Goal: Task Accomplishment & Management: Use online tool/utility

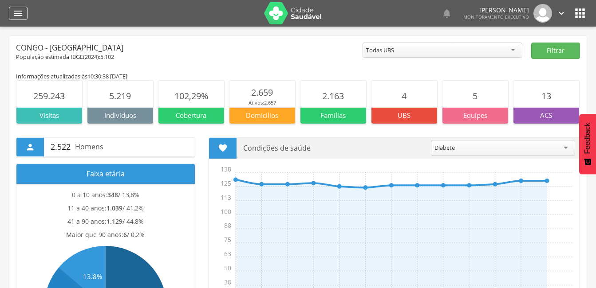
click at [17, 10] on icon "" at bounding box center [18, 13] width 11 height 11
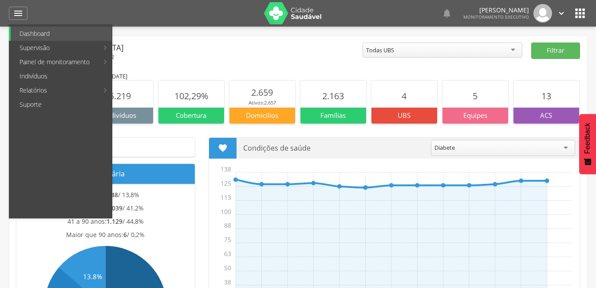
click at [40, 75] on link "Indivíduos" at bounding box center [61, 76] width 101 height 14
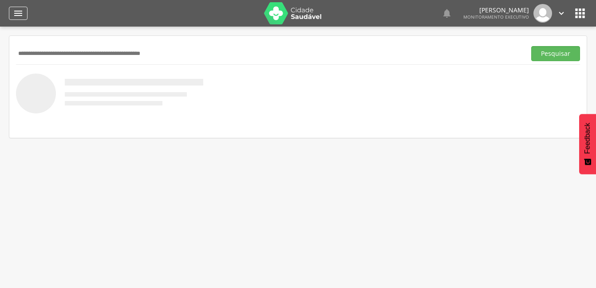
click at [20, 11] on icon "" at bounding box center [18, 13] width 11 height 11
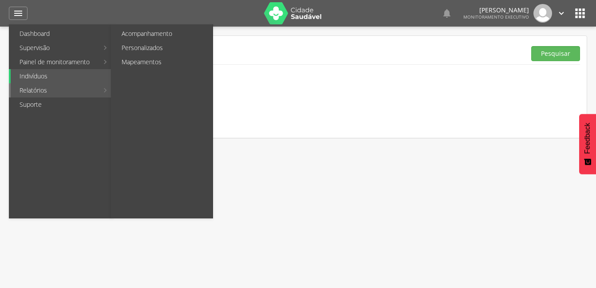
click at [35, 89] on link "Relatórios" at bounding box center [55, 90] width 88 height 14
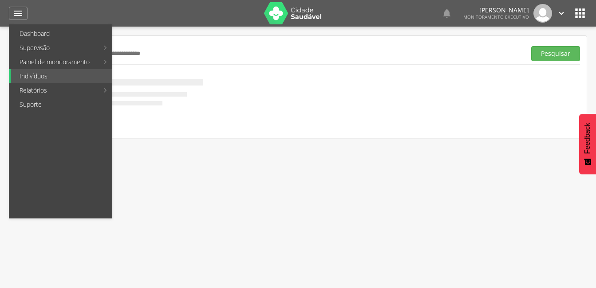
click at [123, 46] on link "Personalizados" at bounding box center [163, 48] width 100 height 14
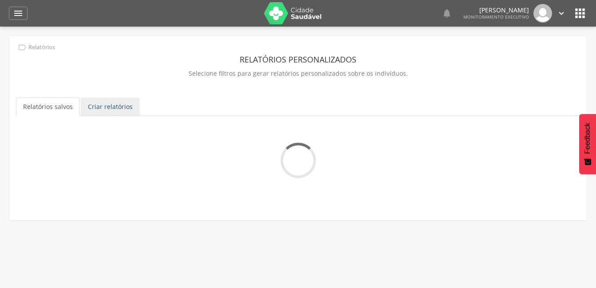
click at [120, 113] on link "Criar relatórios" at bounding box center [110, 107] width 59 height 19
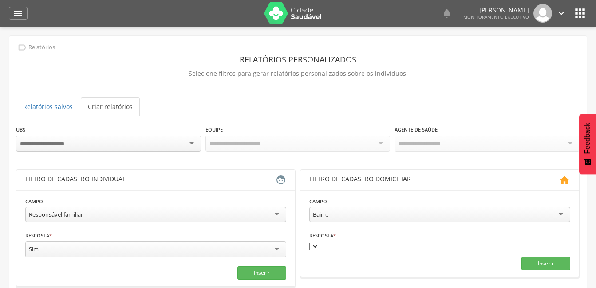
scroll to position [44, 0]
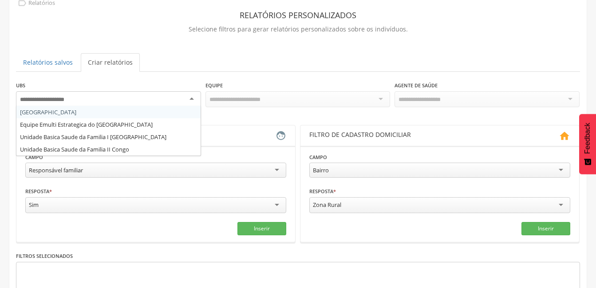
click at [196, 101] on div at bounding box center [108, 99] width 185 height 16
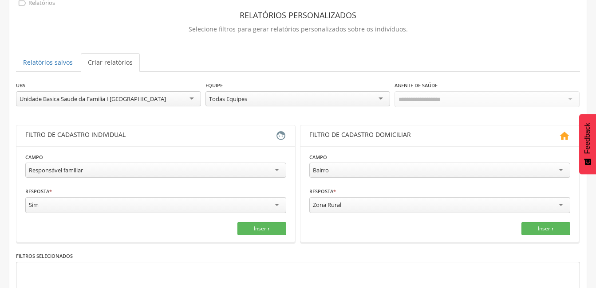
click at [382, 95] on div "Todas Equipes" at bounding box center [297, 98] width 185 height 15
click at [572, 99] on div at bounding box center [487, 99] width 185 height 16
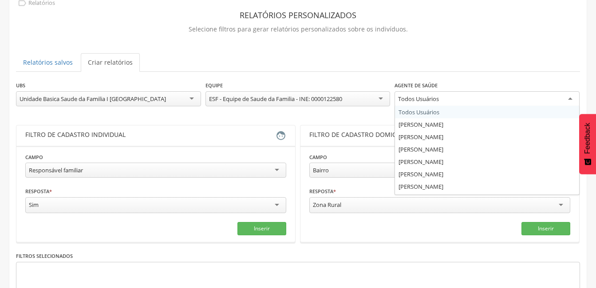
click at [573, 98] on div "Todos Usuários" at bounding box center [487, 99] width 185 height 16
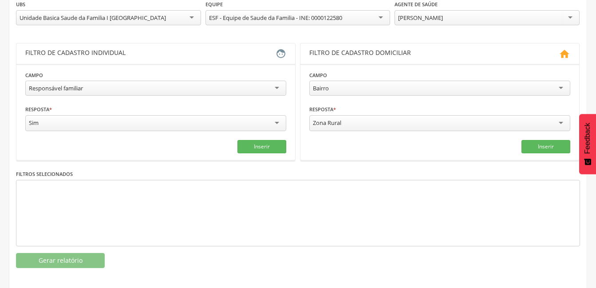
scroll to position [130, 0]
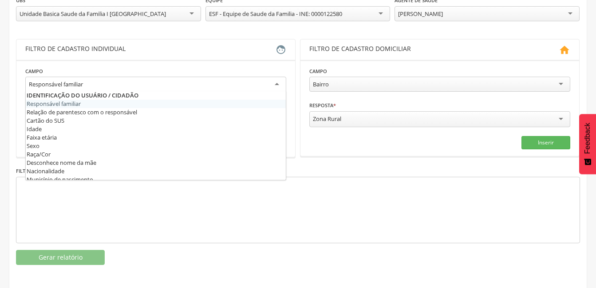
click at [276, 82] on div "Responsável familiar" at bounding box center [155, 85] width 261 height 16
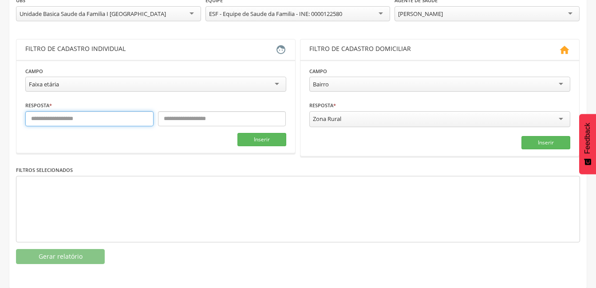
click at [106, 120] on input "text" at bounding box center [89, 118] width 128 height 15
type input "**"
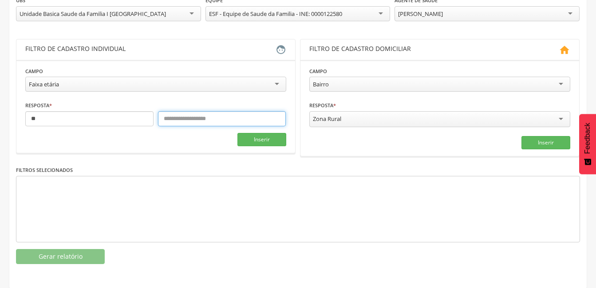
click at [220, 114] on input "text" at bounding box center [222, 118] width 128 height 15
type input "**"
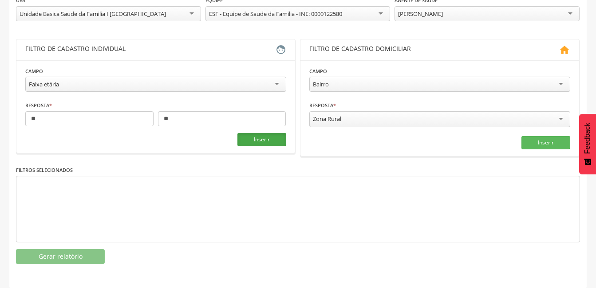
click at [263, 139] on button "Inserir" at bounding box center [261, 139] width 49 height 13
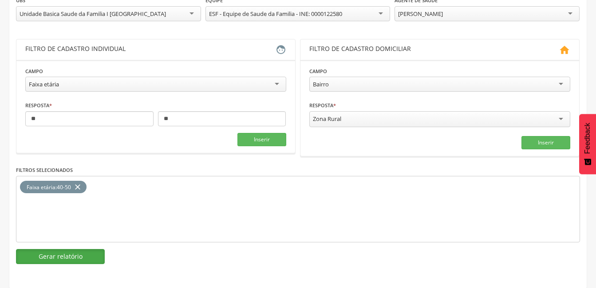
click at [71, 253] on button "Gerar relatório" at bounding box center [60, 256] width 89 height 15
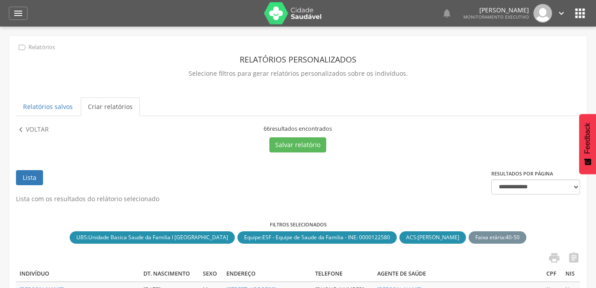
scroll to position [89, 0]
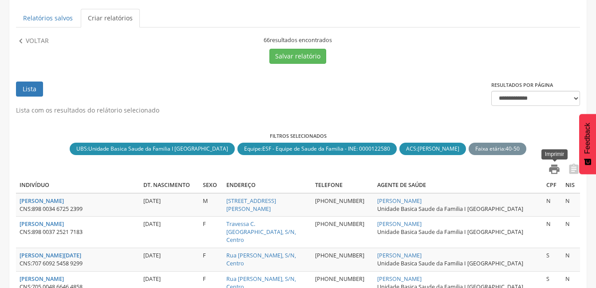
click at [555, 169] on icon "" at bounding box center [554, 169] width 12 height 12
click at [32, 39] on p "Voltar" at bounding box center [37, 41] width 23 height 10
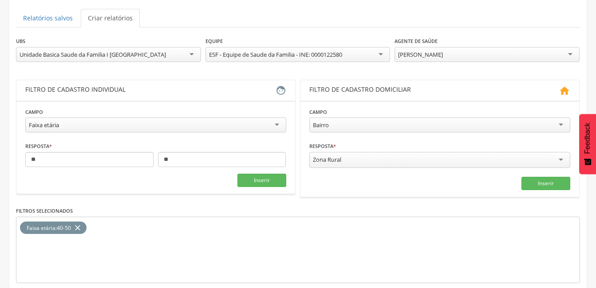
click at [570, 55] on div "[PERSON_NAME]" at bounding box center [487, 54] width 185 height 15
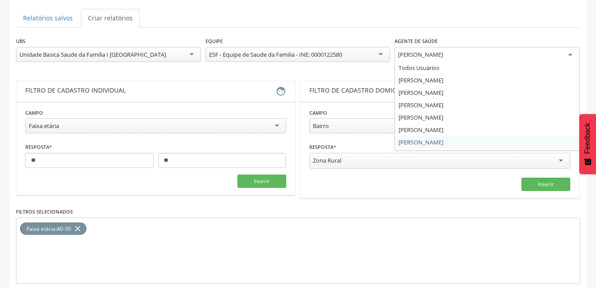
scroll to position [0, 0]
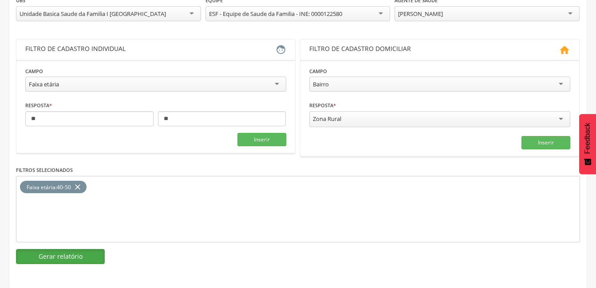
click at [72, 256] on button "Gerar relatório" at bounding box center [60, 256] width 89 height 15
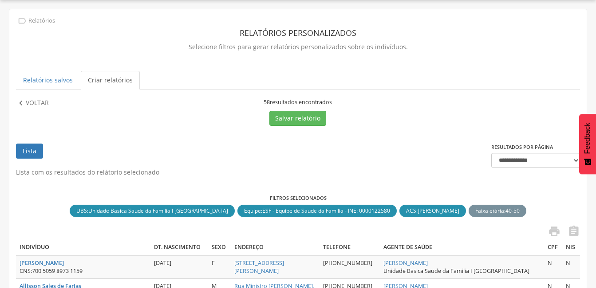
scroll to position [130, 0]
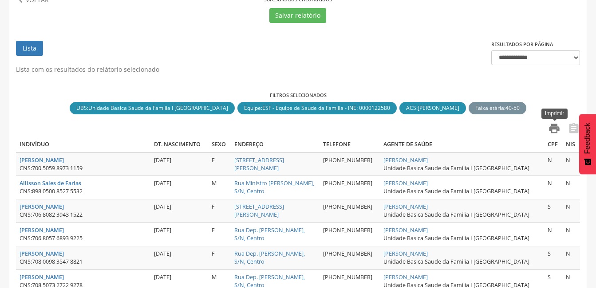
click at [553, 129] on icon "" at bounding box center [554, 128] width 12 height 12
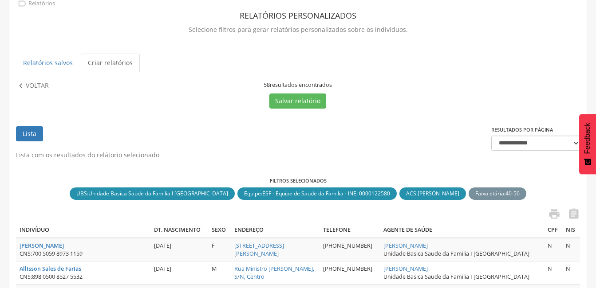
scroll to position [0, 0]
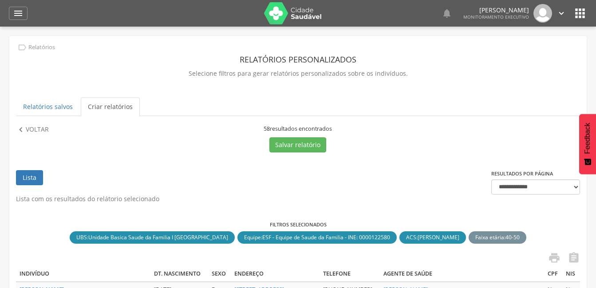
click at [37, 131] on p "Voltar" at bounding box center [37, 130] width 23 height 10
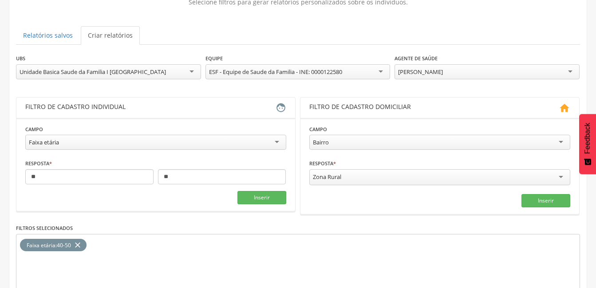
scroll to position [41, 0]
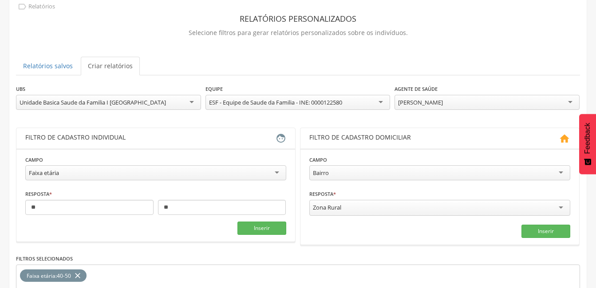
click at [569, 102] on div "[PERSON_NAME]" at bounding box center [487, 102] width 185 height 15
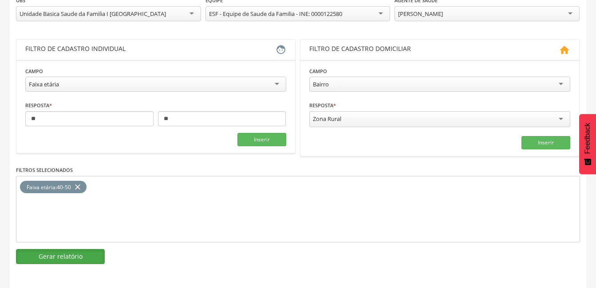
click at [78, 256] on button "Gerar relatório" at bounding box center [60, 256] width 89 height 15
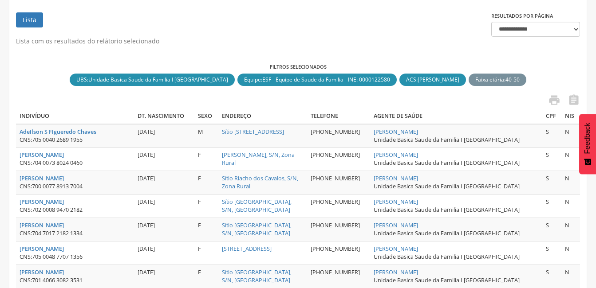
scroll to position [174, 0]
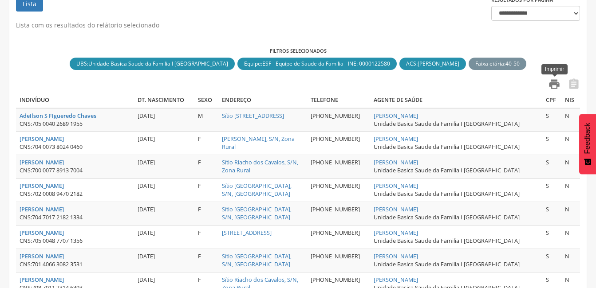
click at [556, 82] on icon "" at bounding box center [554, 84] width 12 height 12
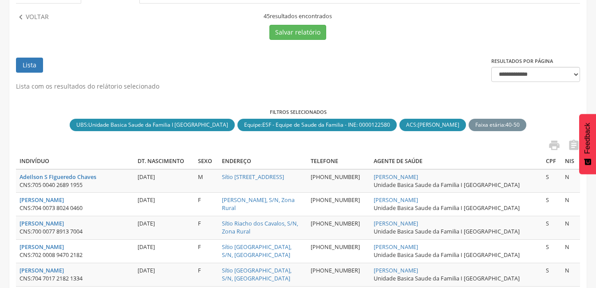
scroll to position [41, 0]
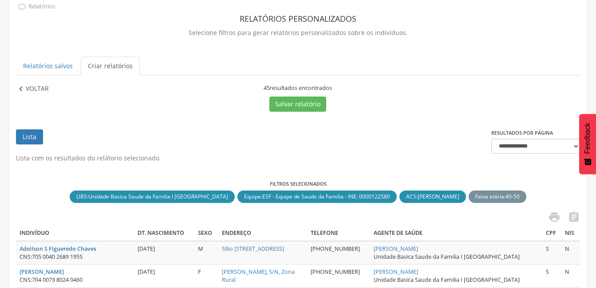
click at [22, 88] on icon "" at bounding box center [21, 89] width 10 height 10
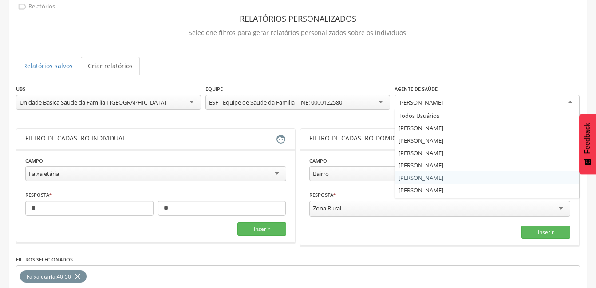
click at [573, 106] on div "[PERSON_NAME]" at bounding box center [487, 103] width 185 height 16
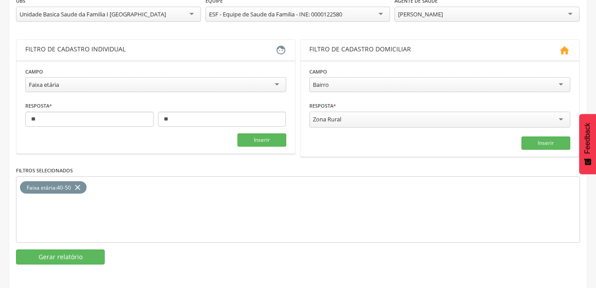
scroll to position [130, 0]
click at [79, 259] on button "Gerar relatório" at bounding box center [60, 256] width 89 height 15
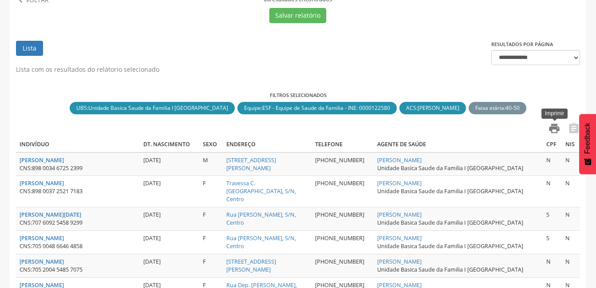
click at [558, 131] on icon "" at bounding box center [554, 128] width 12 height 12
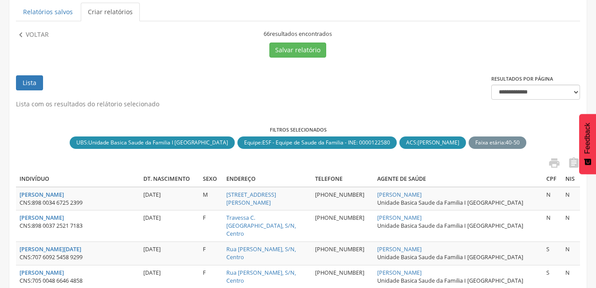
scroll to position [41, 0]
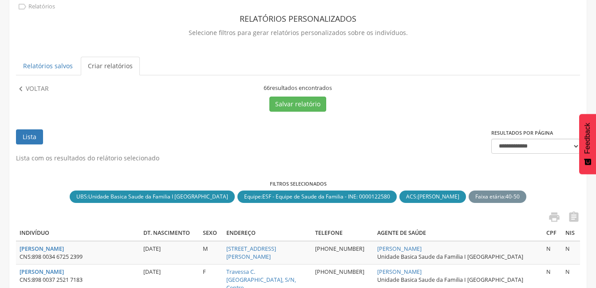
click at [23, 93] on icon "" at bounding box center [21, 89] width 10 height 10
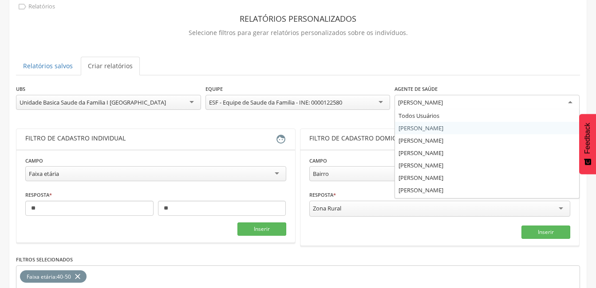
click at [575, 104] on div "[PERSON_NAME]" at bounding box center [487, 103] width 185 height 16
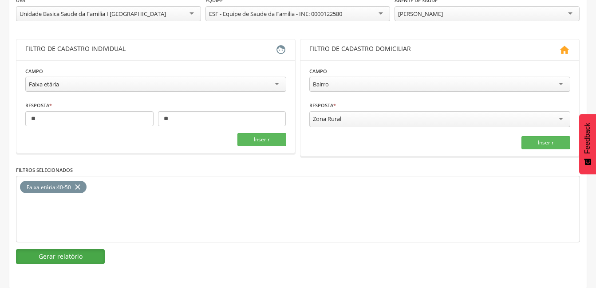
click at [93, 253] on button "Gerar relatório" at bounding box center [60, 256] width 89 height 15
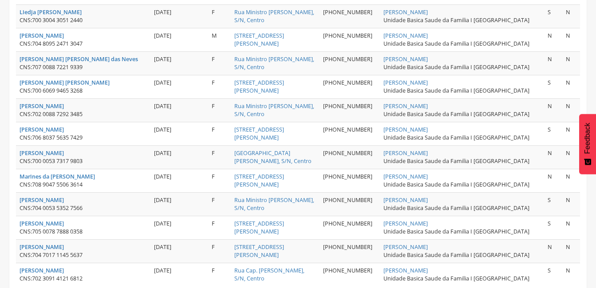
scroll to position [1235, 0]
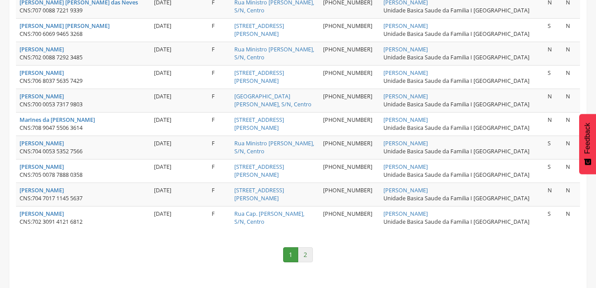
click at [304, 250] on link "2" at bounding box center [305, 255] width 15 height 15
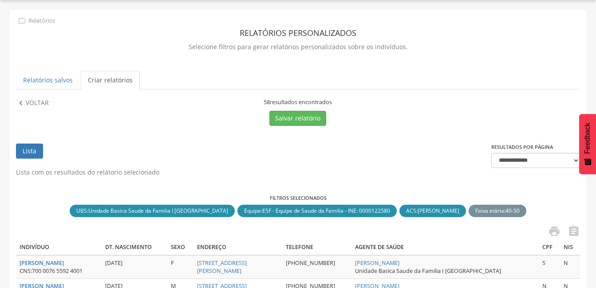
scroll to position [248, 0]
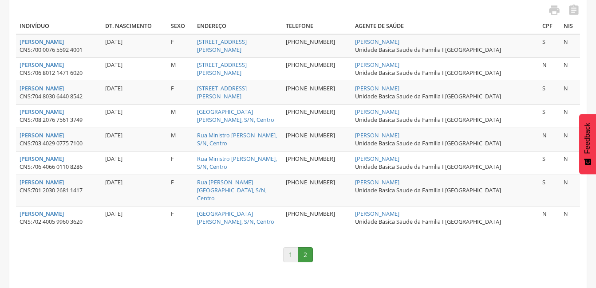
click at [292, 248] on link "1" at bounding box center [290, 255] width 15 height 15
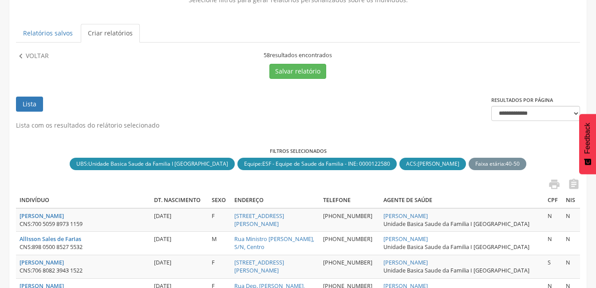
scroll to position [178, 0]
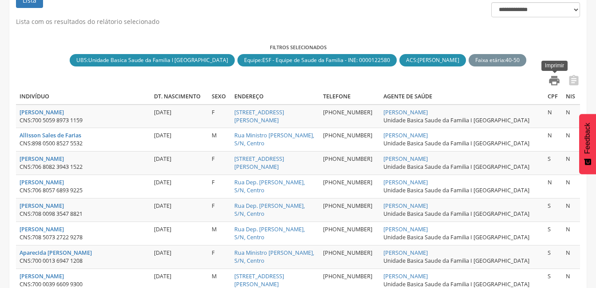
click at [556, 83] on icon "" at bounding box center [554, 81] width 12 height 12
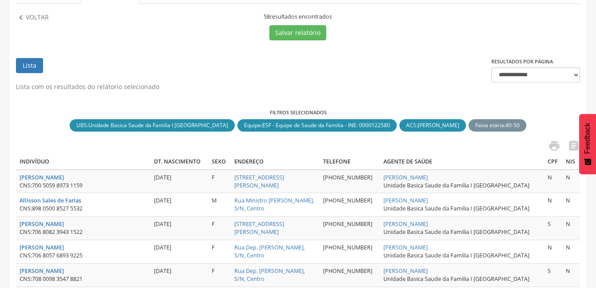
scroll to position [0, 0]
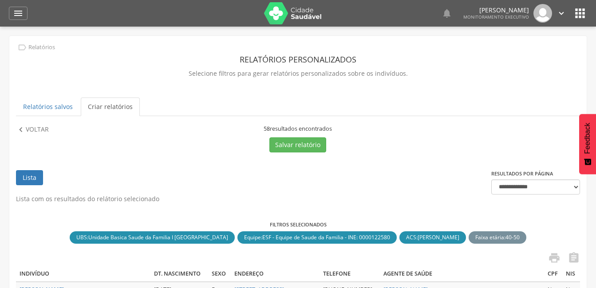
click at [97, 104] on link "Criar relatórios" at bounding box center [110, 107] width 59 height 19
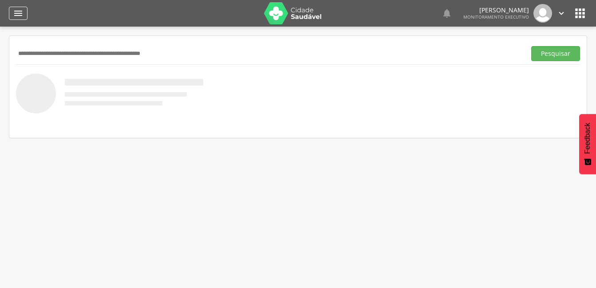
click at [19, 18] on icon "" at bounding box center [18, 13] width 11 height 11
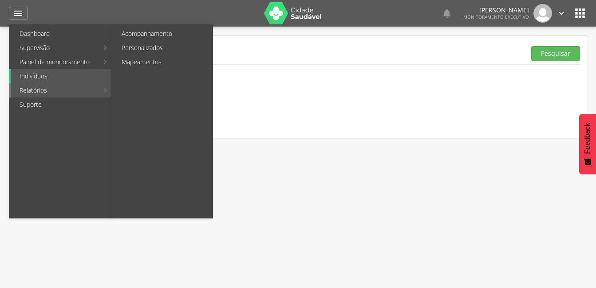
click at [52, 88] on link "Relatórios" at bounding box center [55, 90] width 88 height 14
click at [132, 49] on link "Personalizados" at bounding box center [163, 48] width 100 height 14
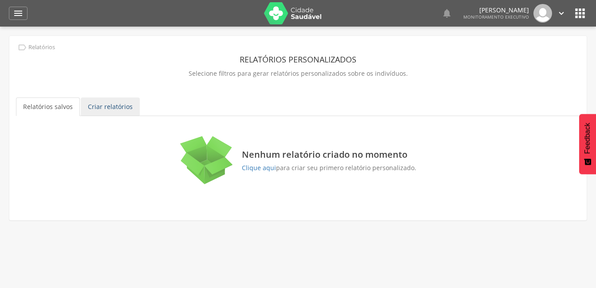
click at [129, 106] on link "Criar relatórios" at bounding box center [110, 107] width 59 height 19
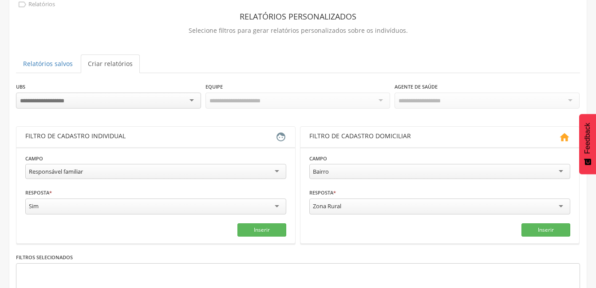
scroll to position [41, 0]
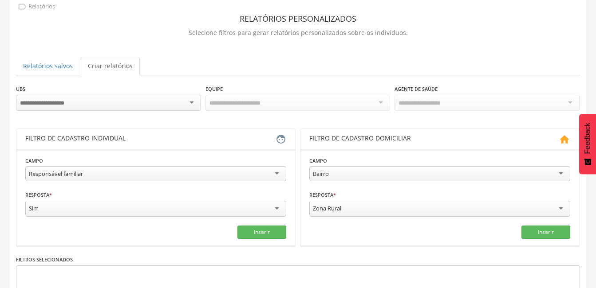
drag, startPoint x: 186, startPoint y: 104, endPoint x: 181, endPoint y: 105, distance: 5.4
click at [186, 103] on div at bounding box center [108, 103] width 185 height 16
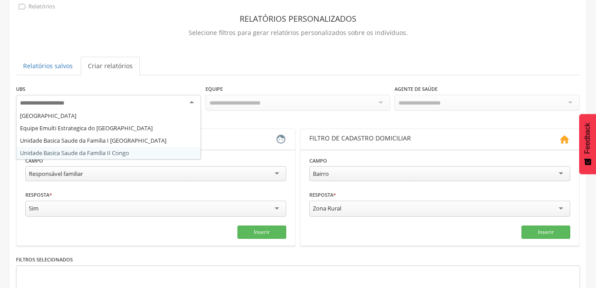
drag, startPoint x: 143, startPoint y: 153, endPoint x: 225, endPoint y: 131, distance: 85.0
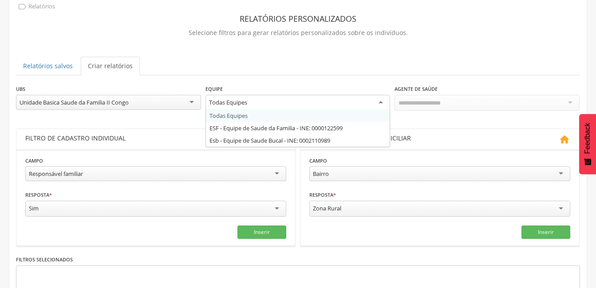
click at [383, 108] on div "Todas Equipes" at bounding box center [297, 103] width 185 height 16
drag, startPoint x: 335, startPoint y: 129, endPoint x: 350, endPoint y: 127, distance: 14.4
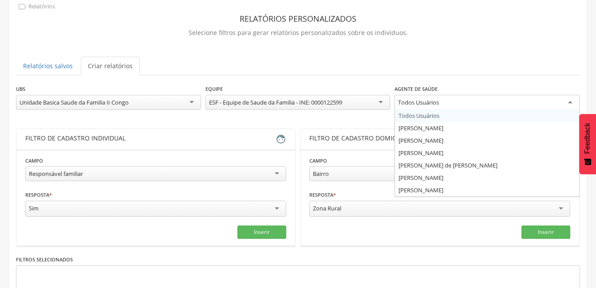
click at [568, 103] on div "Todos Usuários" at bounding box center [487, 103] width 185 height 16
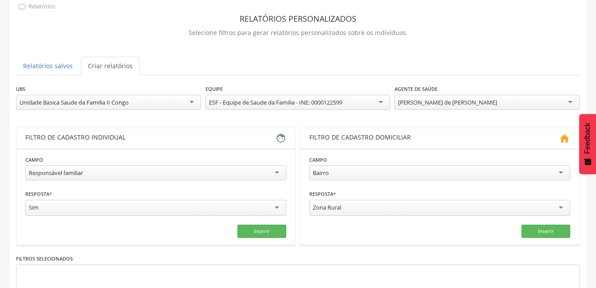
click at [272, 168] on div "Responsável familiar" at bounding box center [155, 173] width 261 height 15
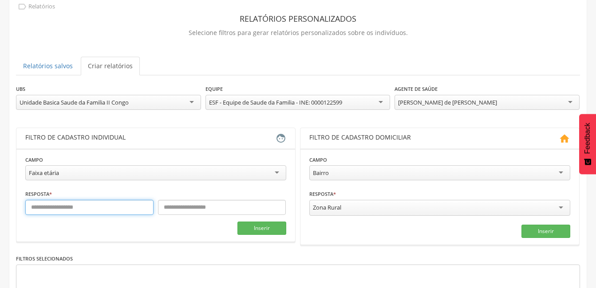
click at [93, 208] on input "text" at bounding box center [89, 207] width 128 height 15
type input "**"
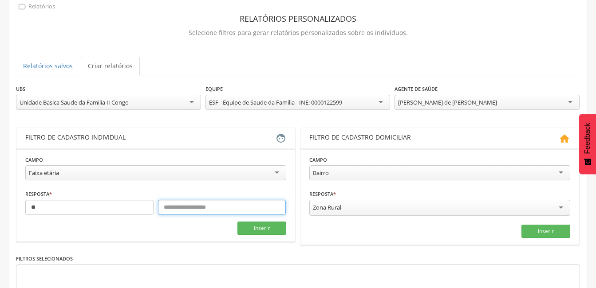
click at [223, 208] on input "text" at bounding box center [222, 207] width 128 height 15
type input "**"
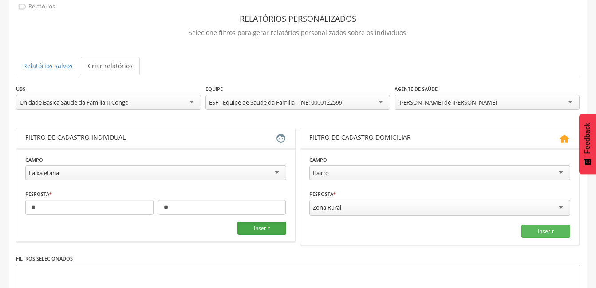
click at [255, 228] on button "Inserir" at bounding box center [261, 228] width 49 height 13
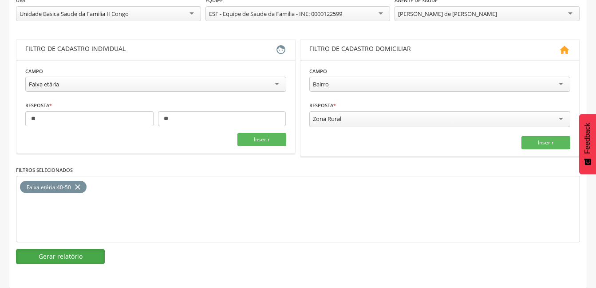
click at [64, 257] on button "Gerar relatório" at bounding box center [60, 256] width 89 height 15
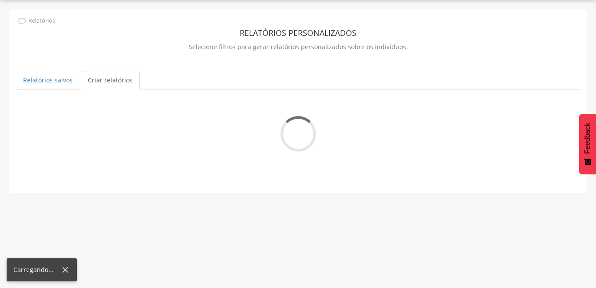
scroll to position [130, 0]
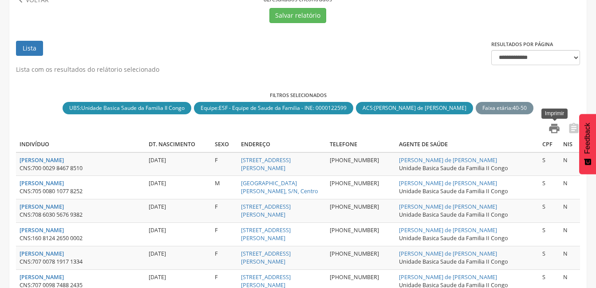
click at [556, 132] on icon "" at bounding box center [554, 128] width 12 height 12
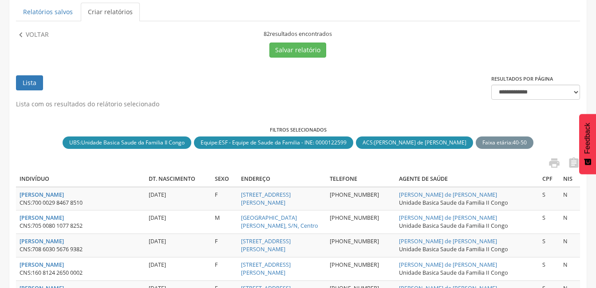
scroll to position [41, 0]
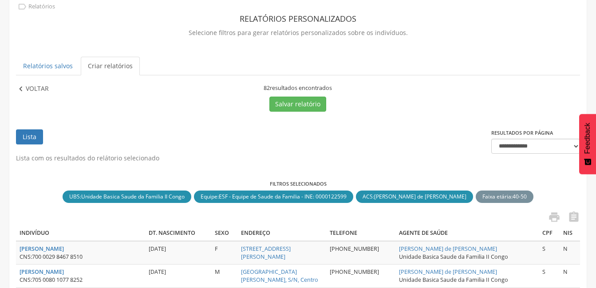
click at [24, 86] on icon "" at bounding box center [21, 89] width 10 height 10
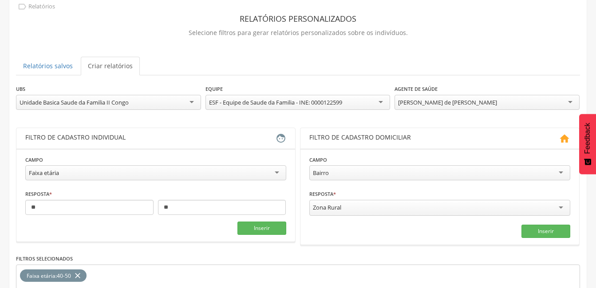
drag, startPoint x: 563, startPoint y: 94, endPoint x: 567, endPoint y: 99, distance: 6.0
click at [564, 95] on div "**********" at bounding box center [487, 98] width 185 height 28
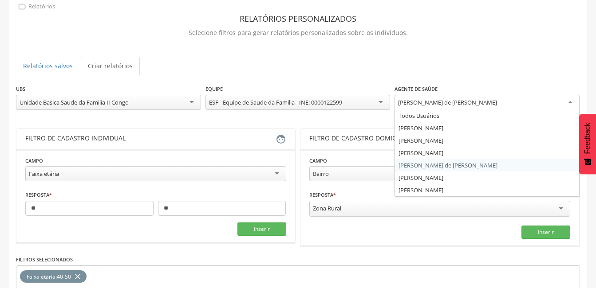
click at [568, 99] on div "[PERSON_NAME] de [PERSON_NAME]" at bounding box center [487, 103] width 185 height 16
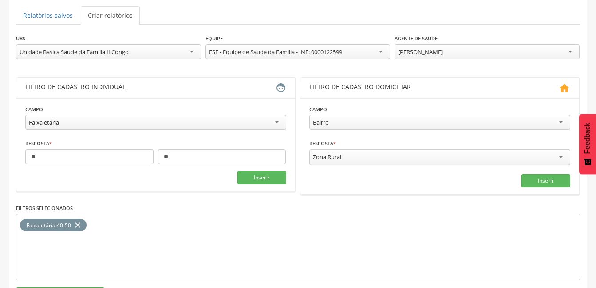
scroll to position [130, 0]
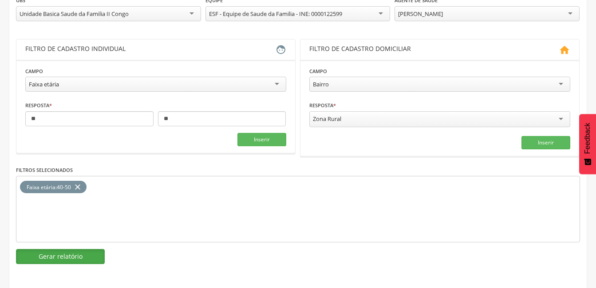
click at [72, 255] on button "Gerar relatório" at bounding box center [60, 256] width 89 height 15
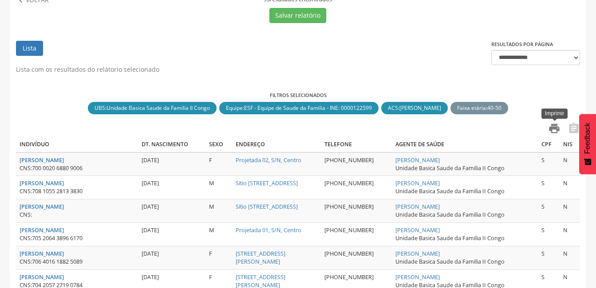
click at [556, 128] on icon "" at bounding box center [554, 128] width 12 height 12
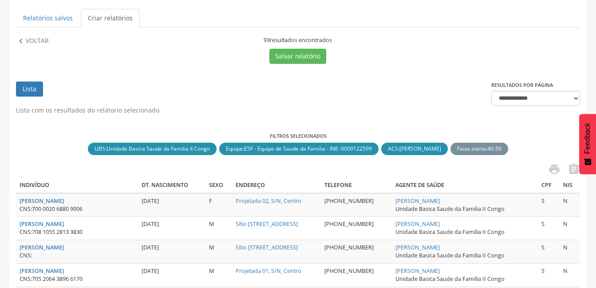
scroll to position [0, 0]
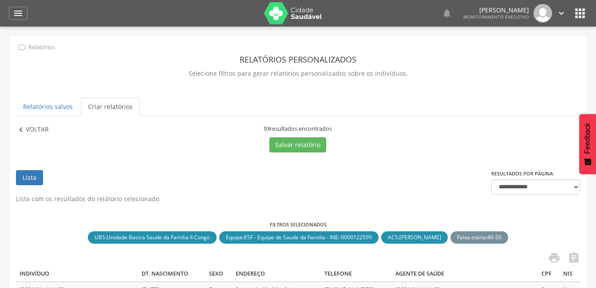
click at [29, 130] on p "Voltar" at bounding box center [37, 130] width 23 height 10
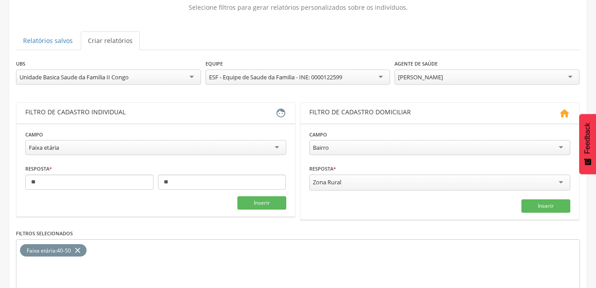
scroll to position [89, 0]
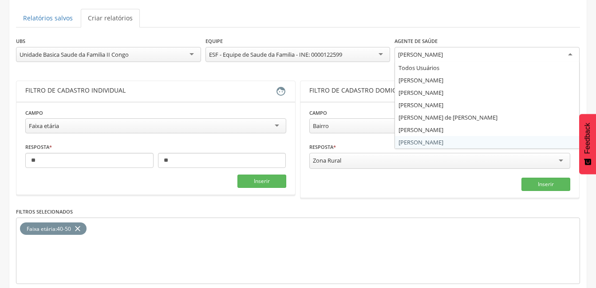
click at [575, 55] on div "[PERSON_NAME]" at bounding box center [487, 55] width 185 height 16
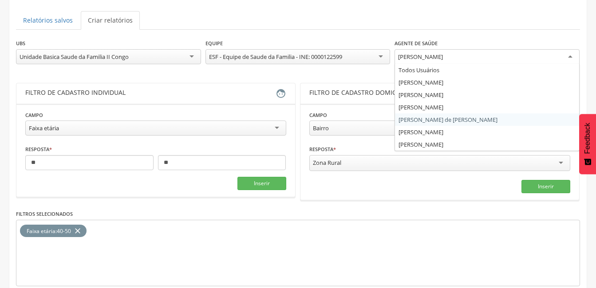
scroll to position [85, 0]
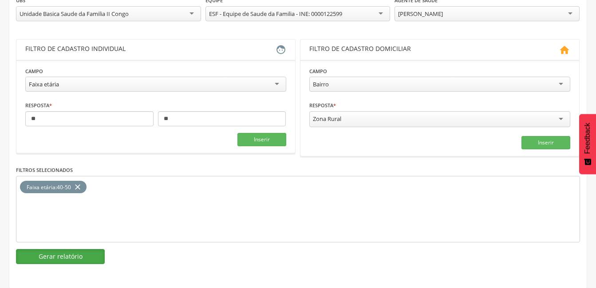
click at [87, 254] on button "Gerar relatório" at bounding box center [60, 256] width 89 height 15
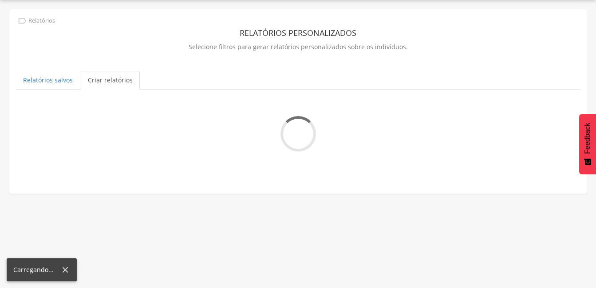
scroll to position [130, 0]
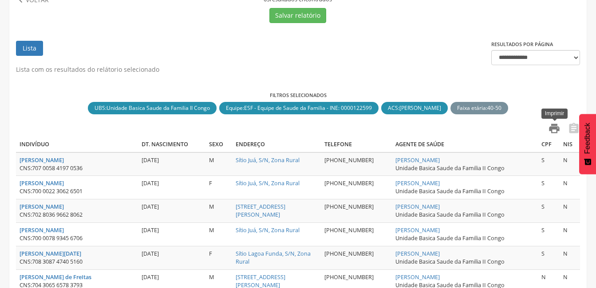
click at [553, 128] on icon "" at bounding box center [554, 128] width 12 height 12
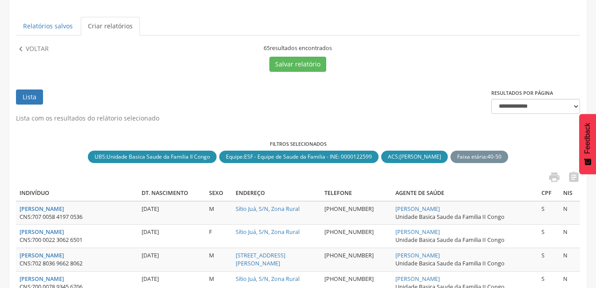
scroll to position [41, 0]
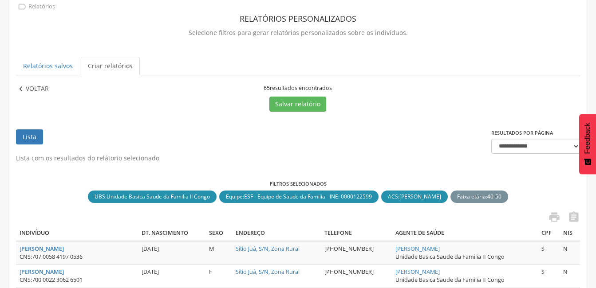
click at [30, 88] on p "Voltar" at bounding box center [37, 89] width 23 height 10
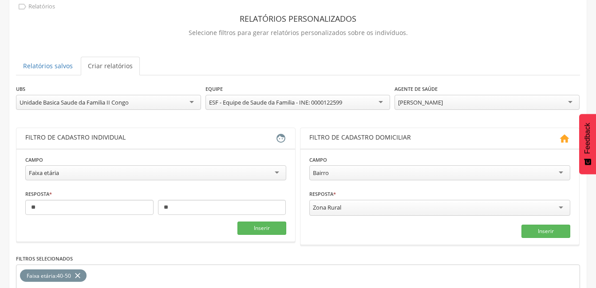
click at [567, 103] on div "[PERSON_NAME]" at bounding box center [487, 102] width 185 height 15
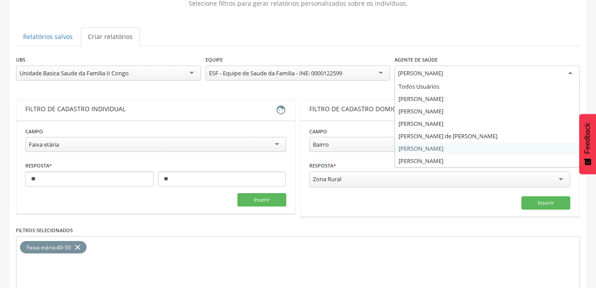
scroll to position [85, 0]
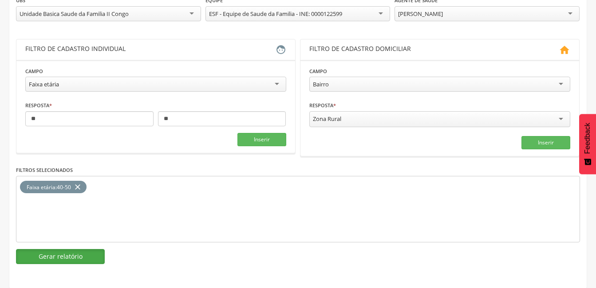
click at [60, 255] on button "Gerar relatório" at bounding box center [60, 256] width 89 height 15
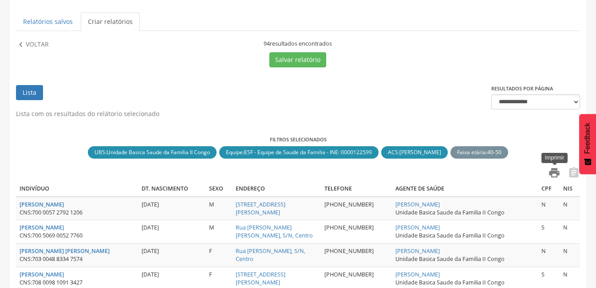
click at [552, 174] on icon "" at bounding box center [554, 173] width 12 height 12
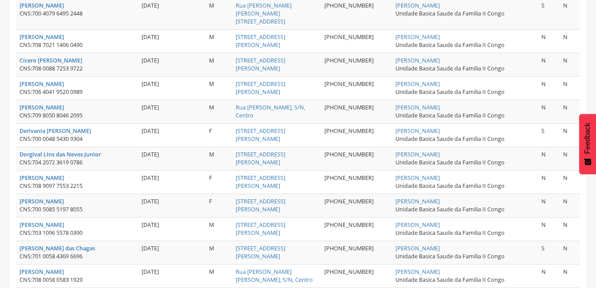
scroll to position [666, 0]
